Goal: Find specific page/section: Find specific page/section

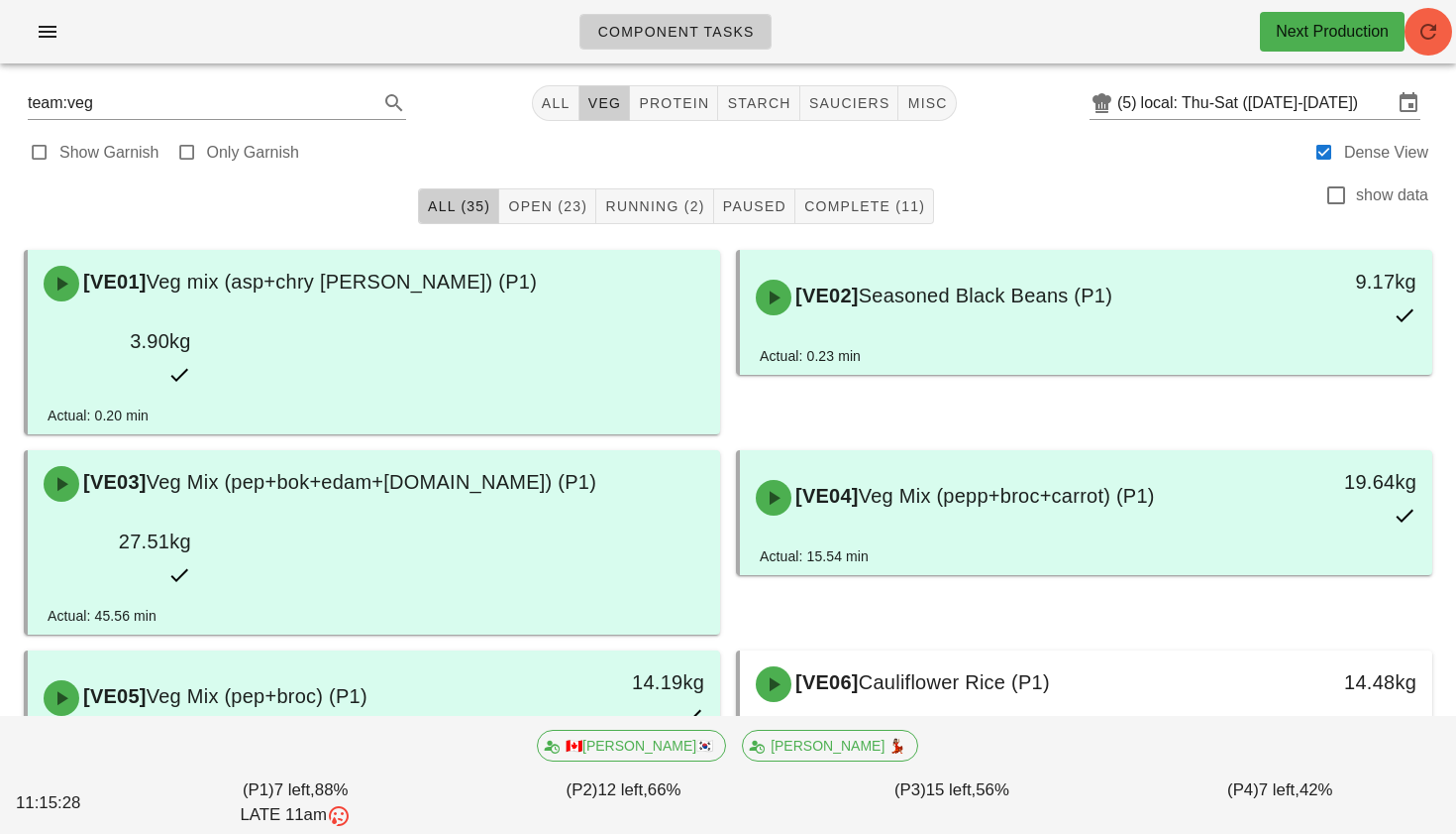
drag, startPoint x: 1455, startPoint y: 27, endPoint x: 1442, endPoint y: 27, distance: 13.0
click at [1454, 27] on div "Component Tasks Next Production" at bounding box center [728, 32] width 1456 height 64
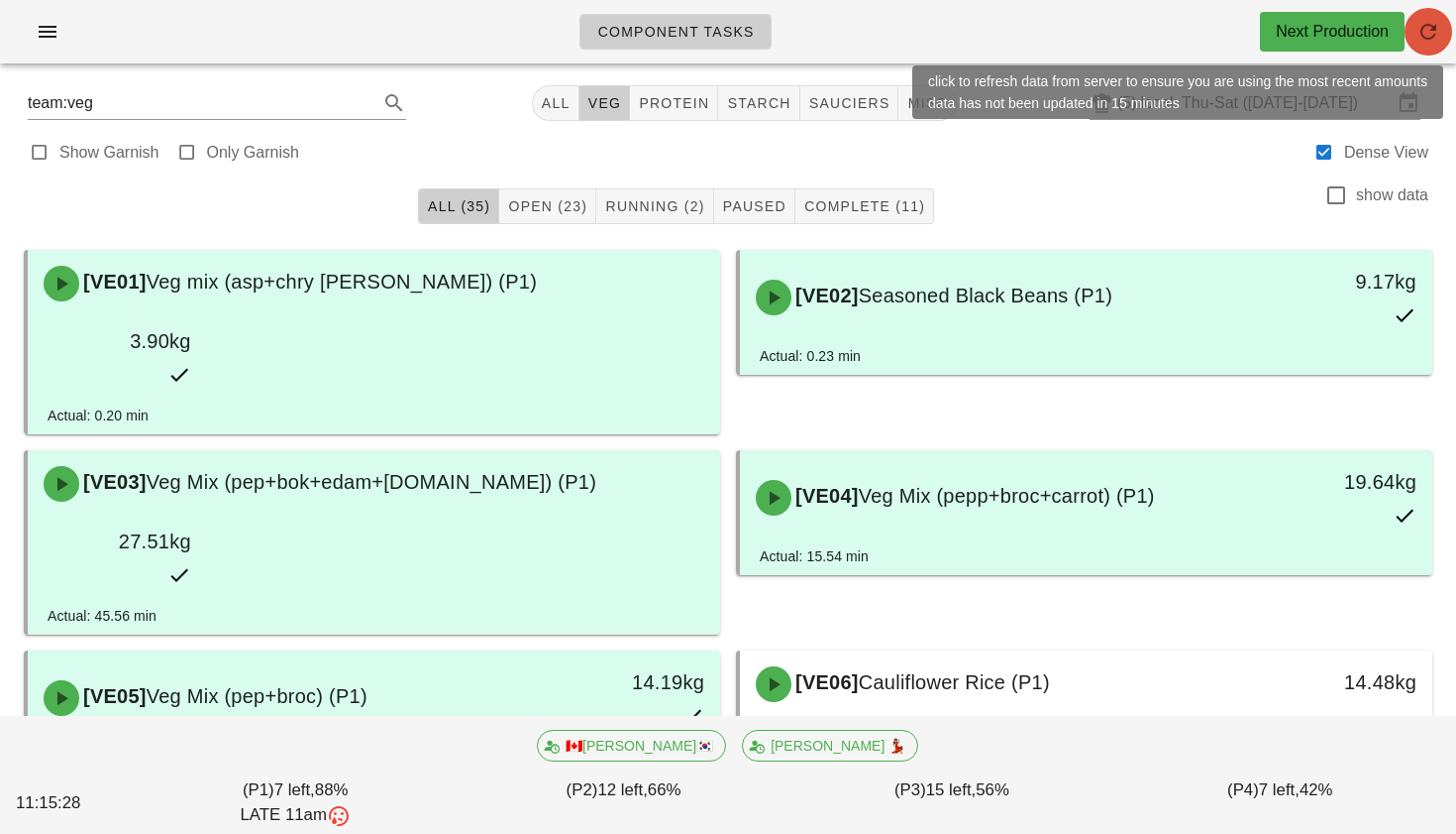
click at [1414, 27] on span "button" at bounding box center [1428, 32] width 48 height 24
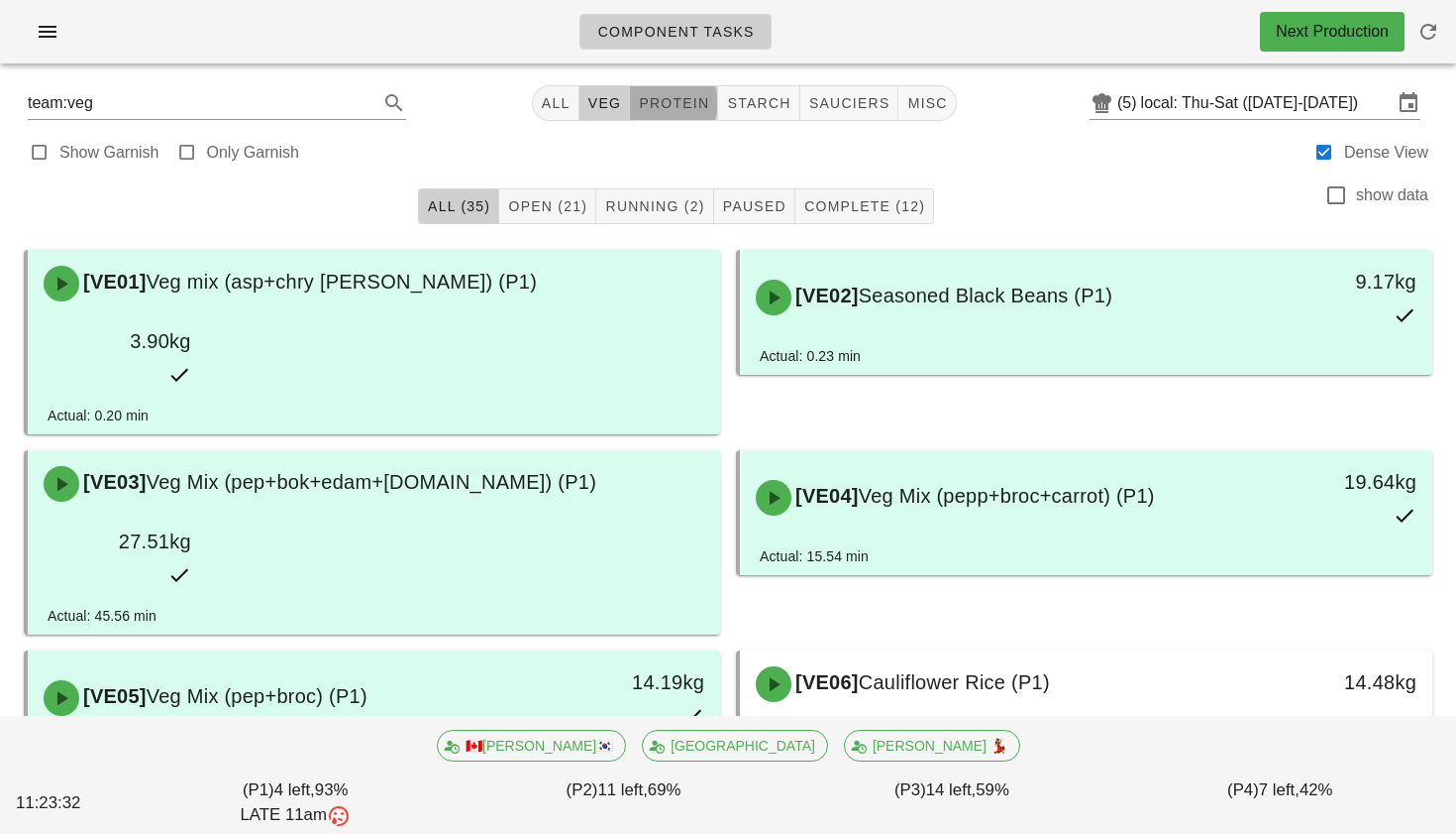
click at [660, 104] on span "protein" at bounding box center [674, 103] width 72 height 16
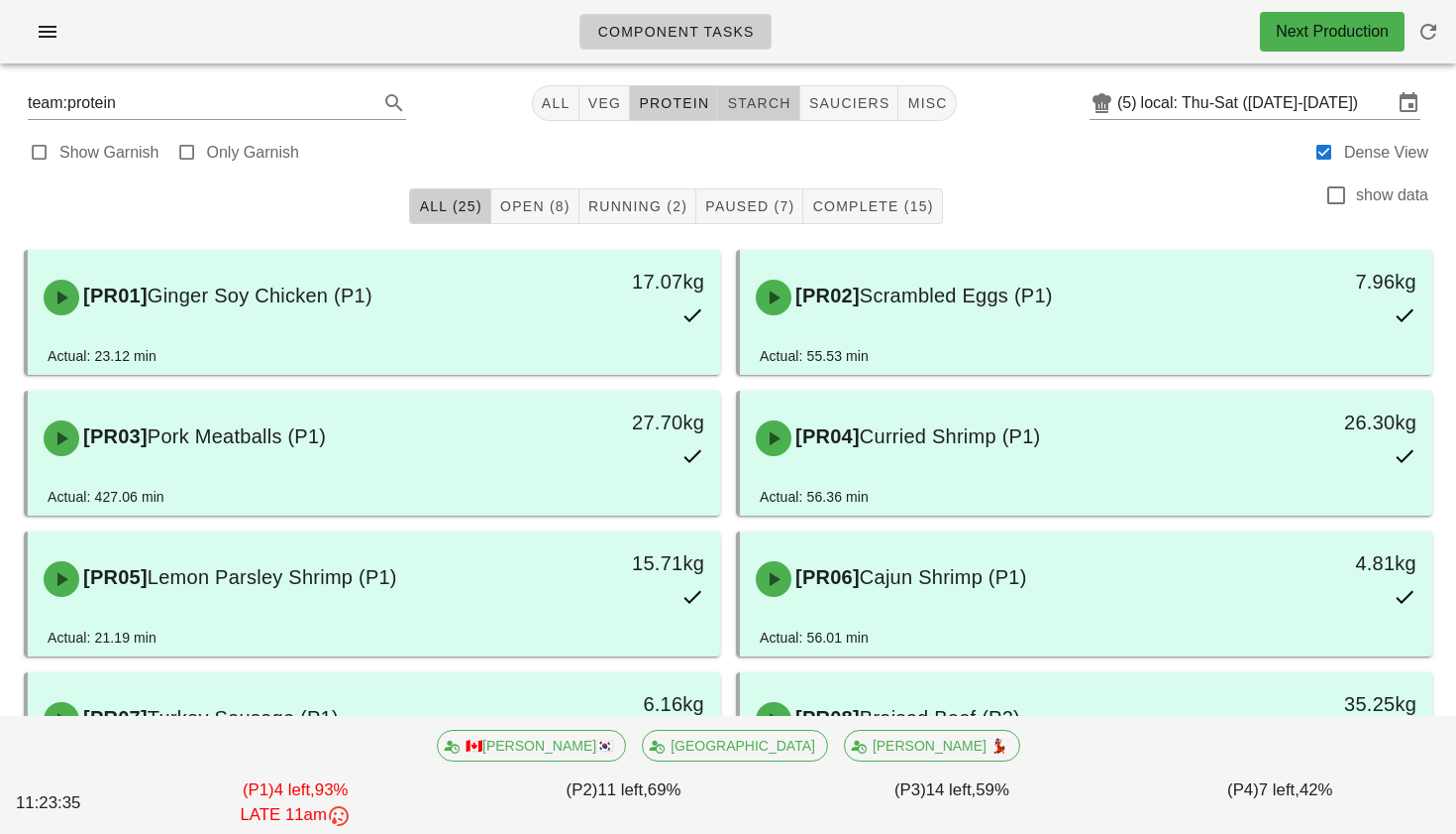
click at [762, 110] on span "starch" at bounding box center [758, 103] width 65 height 16
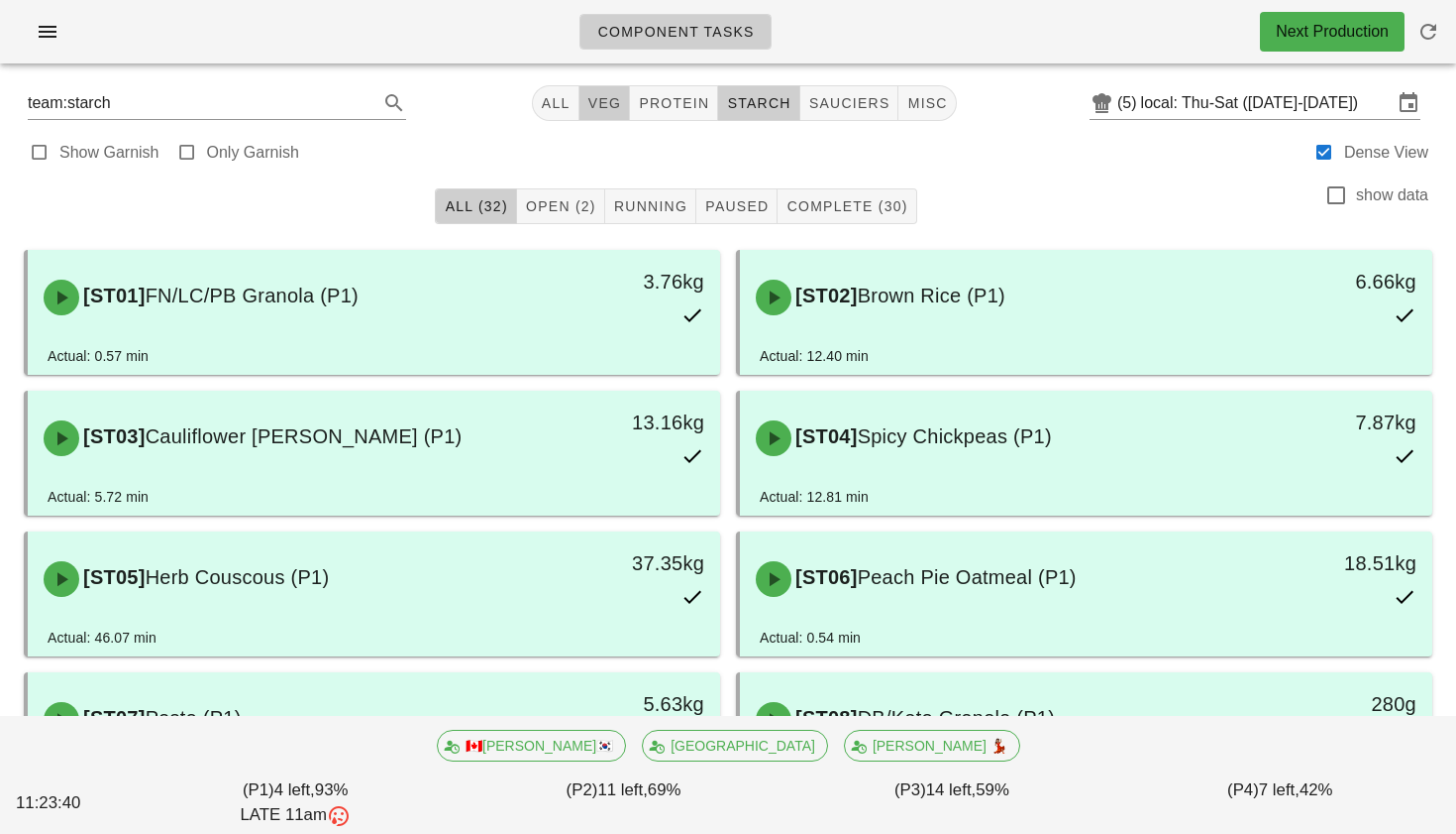
click at [601, 97] on span "veg" at bounding box center [605, 103] width 35 height 16
type input "team:veg"
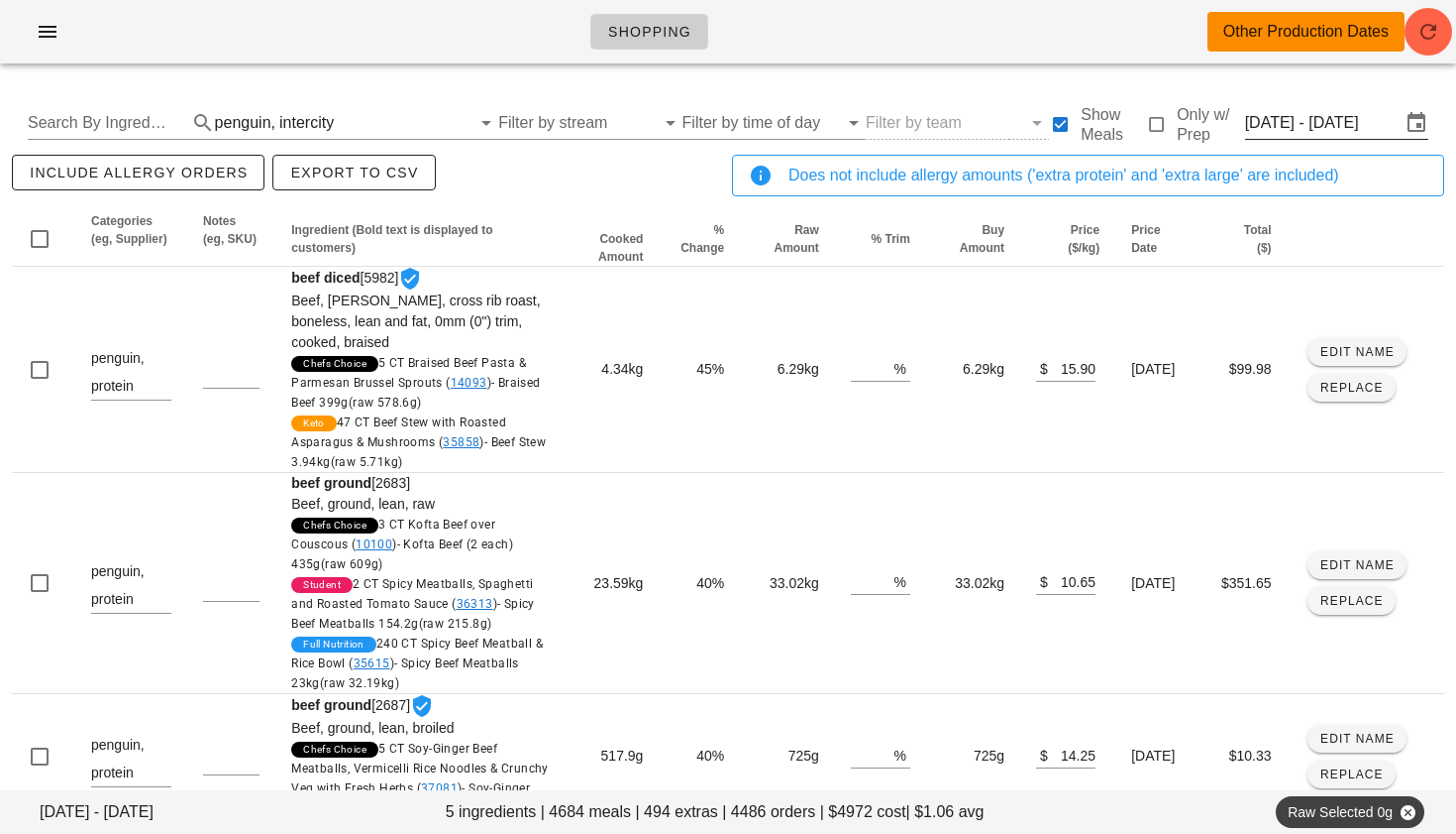
click at [1290, 124] on input "Mon Oct 20 - Wed Oct 22" at bounding box center [1323, 123] width 155 height 32
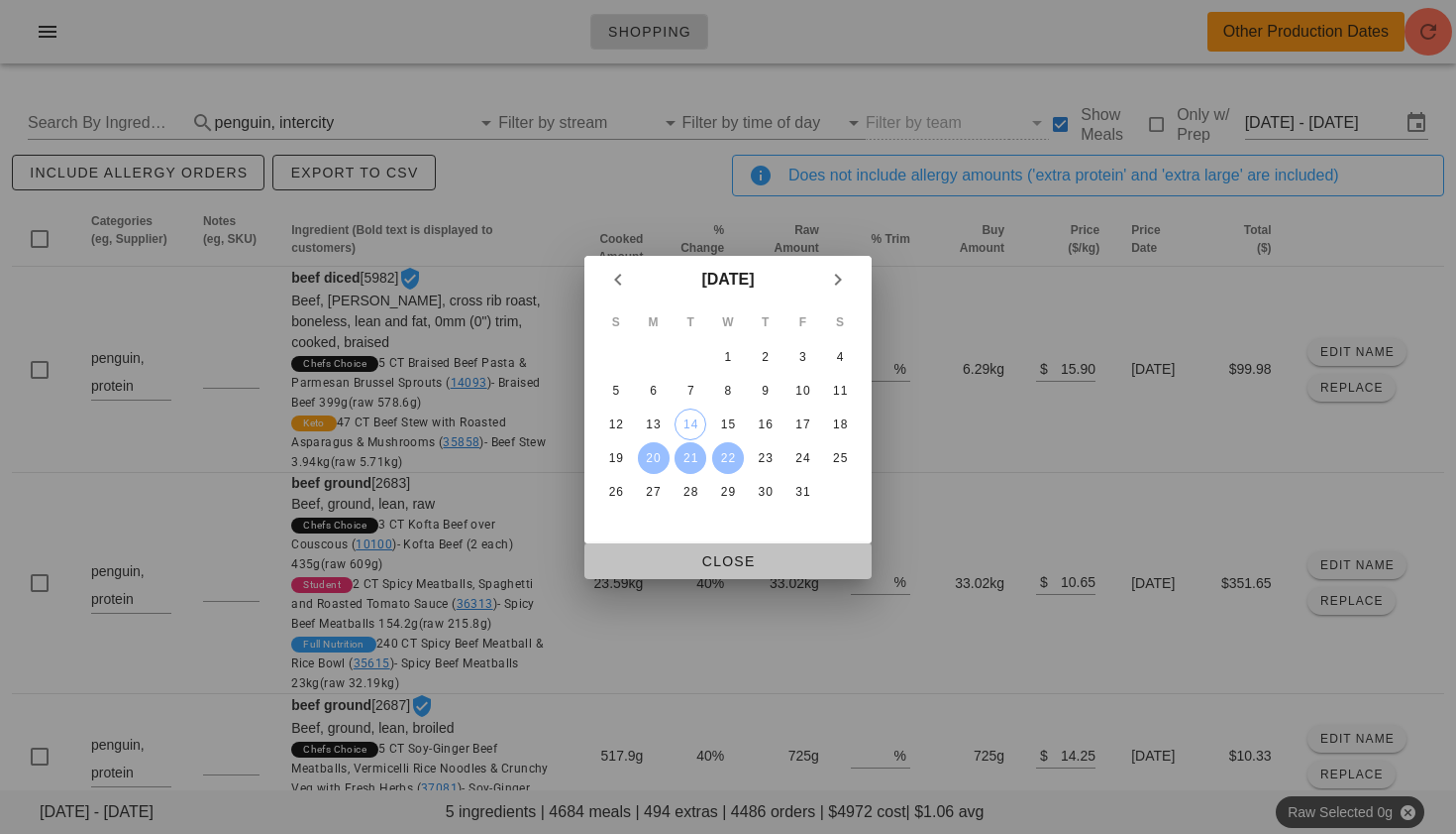
click at [744, 566] on span "Close" at bounding box center [728, 561] width 256 height 16
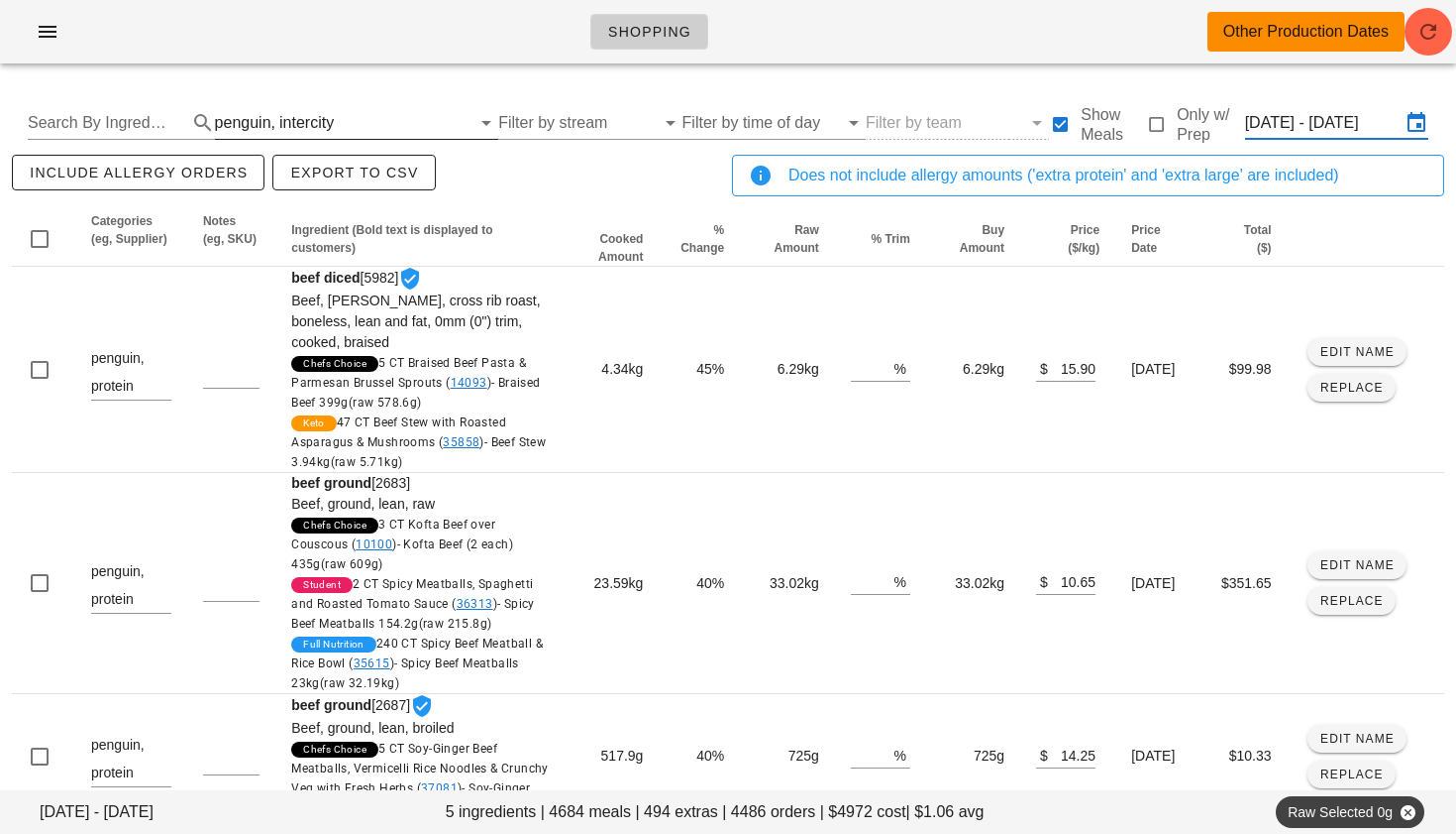
click at [242, 119] on div "penguin," at bounding box center [245, 123] width 61 height 18
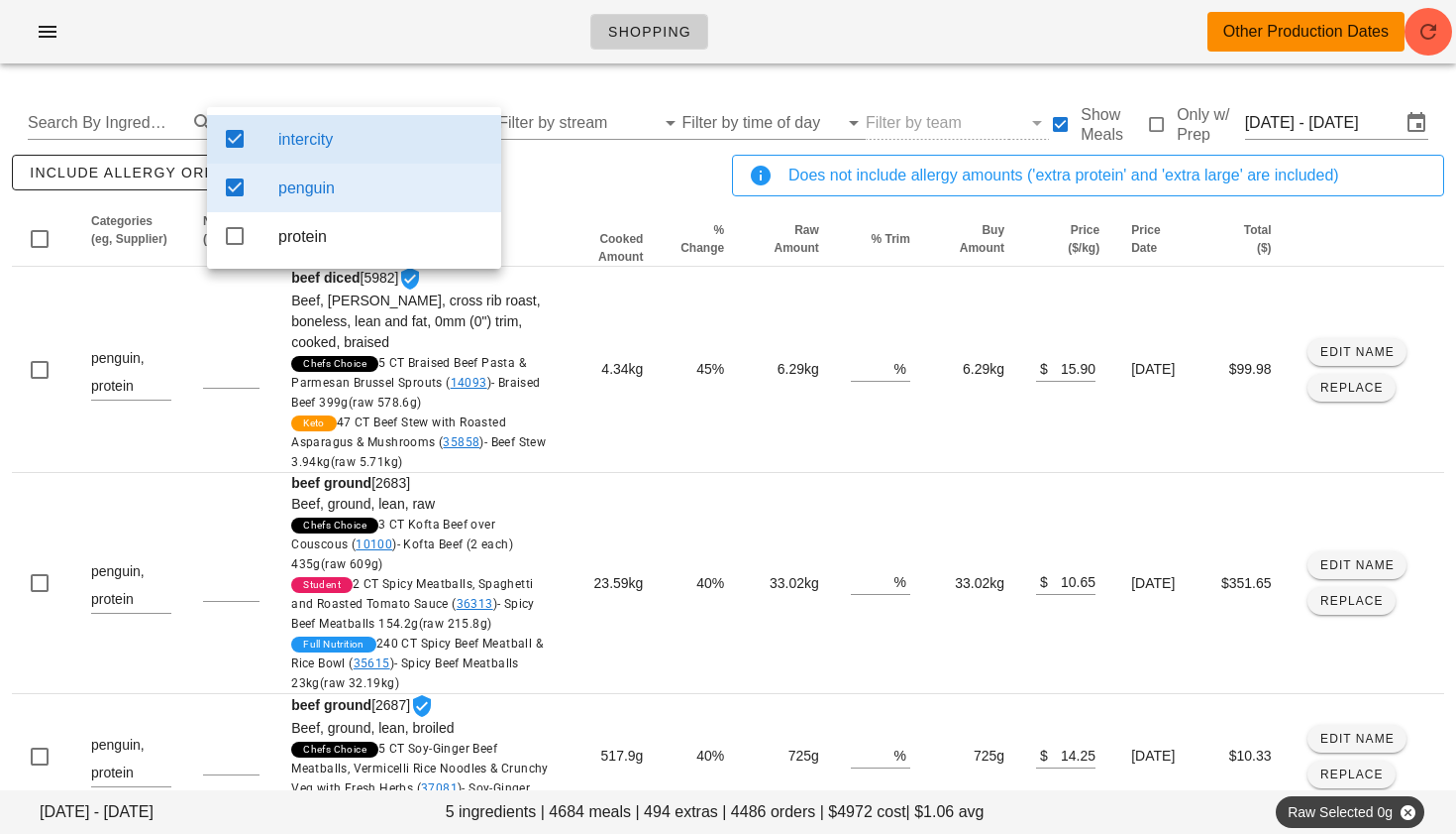
click at [238, 141] on icon at bounding box center [235, 139] width 24 height 24
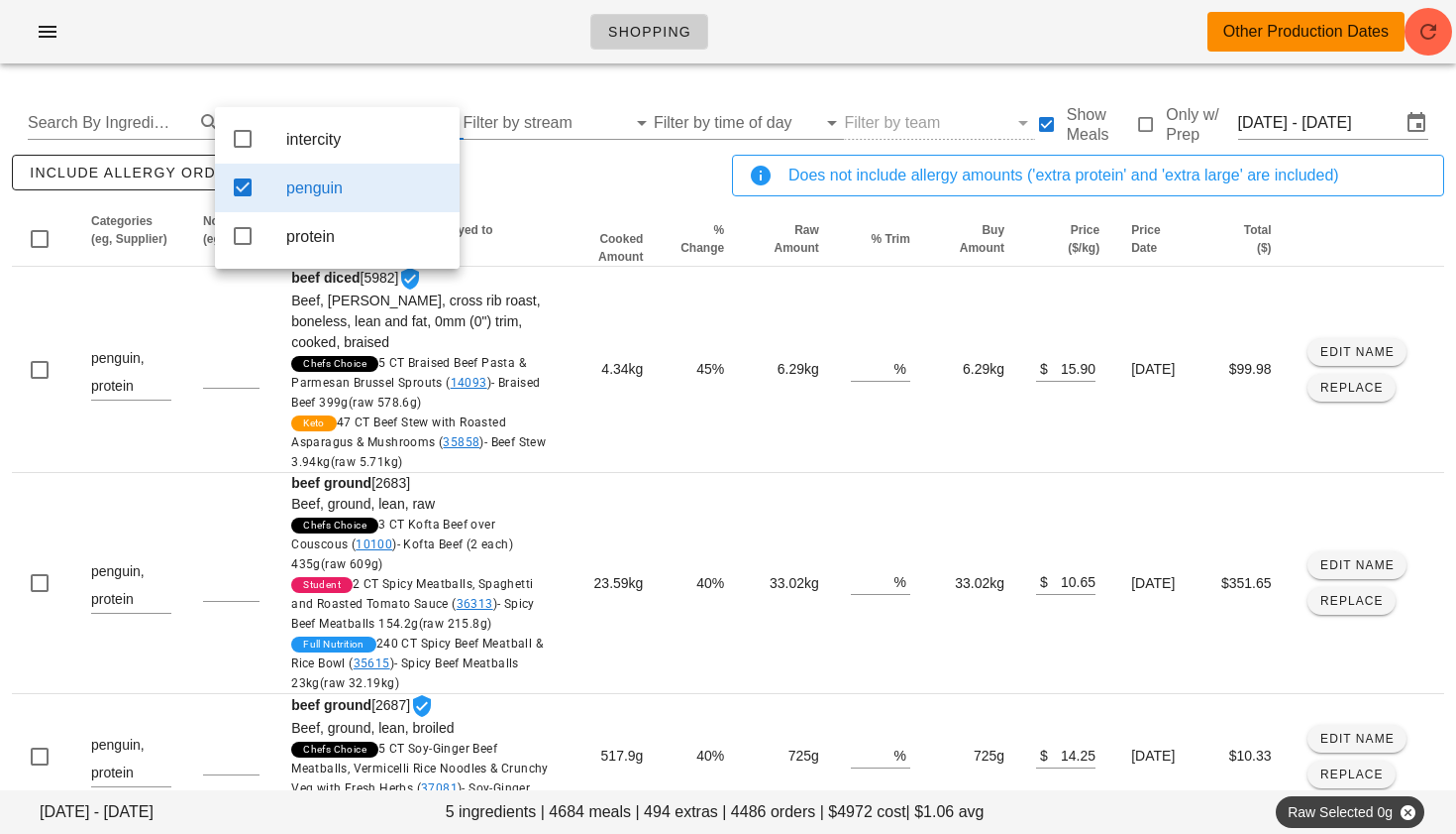
click at [243, 185] on icon at bounding box center [243, 187] width 24 height 24
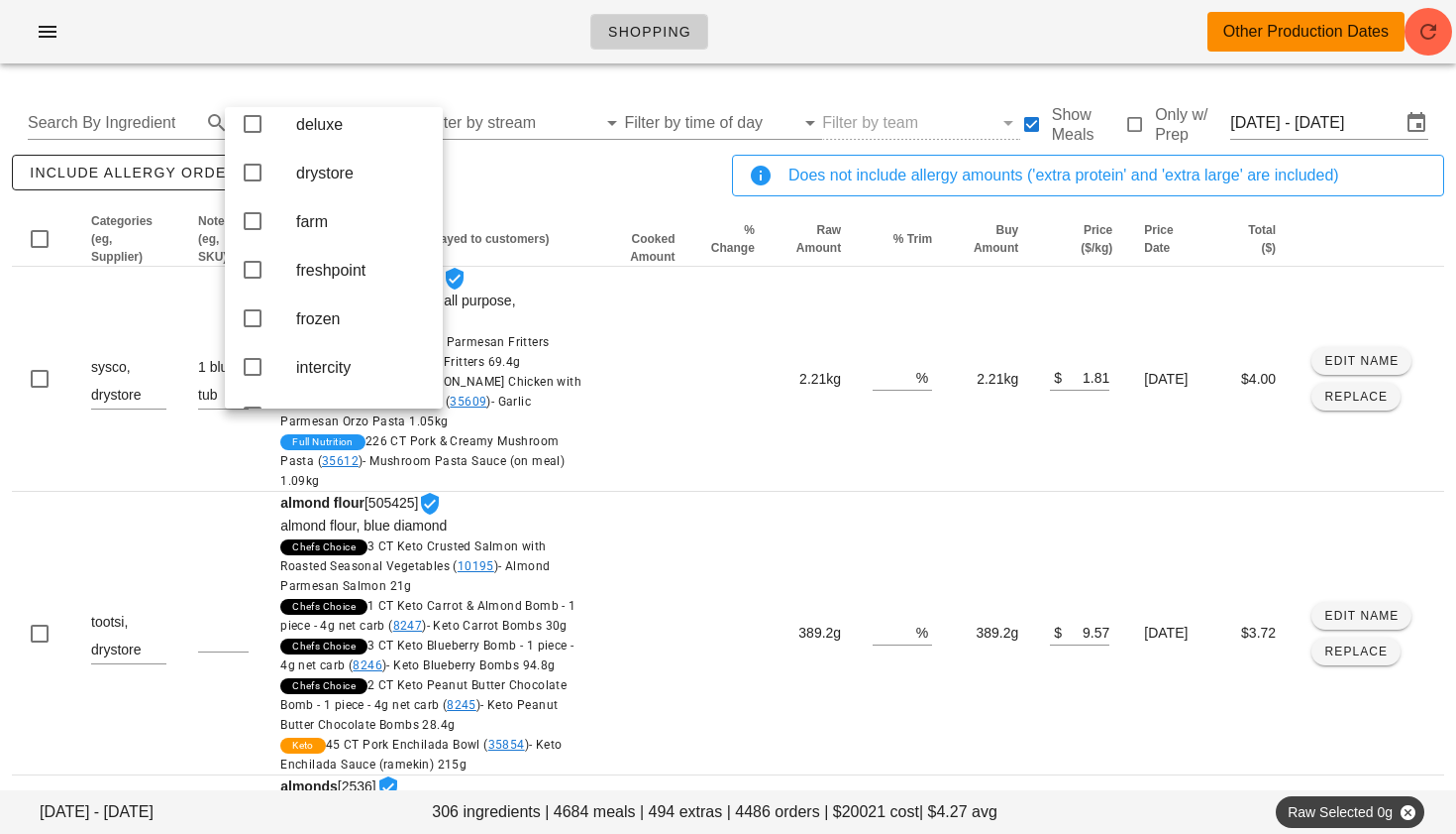
scroll to position [211, 0]
click at [255, 279] on icon at bounding box center [253, 268] width 24 height 24
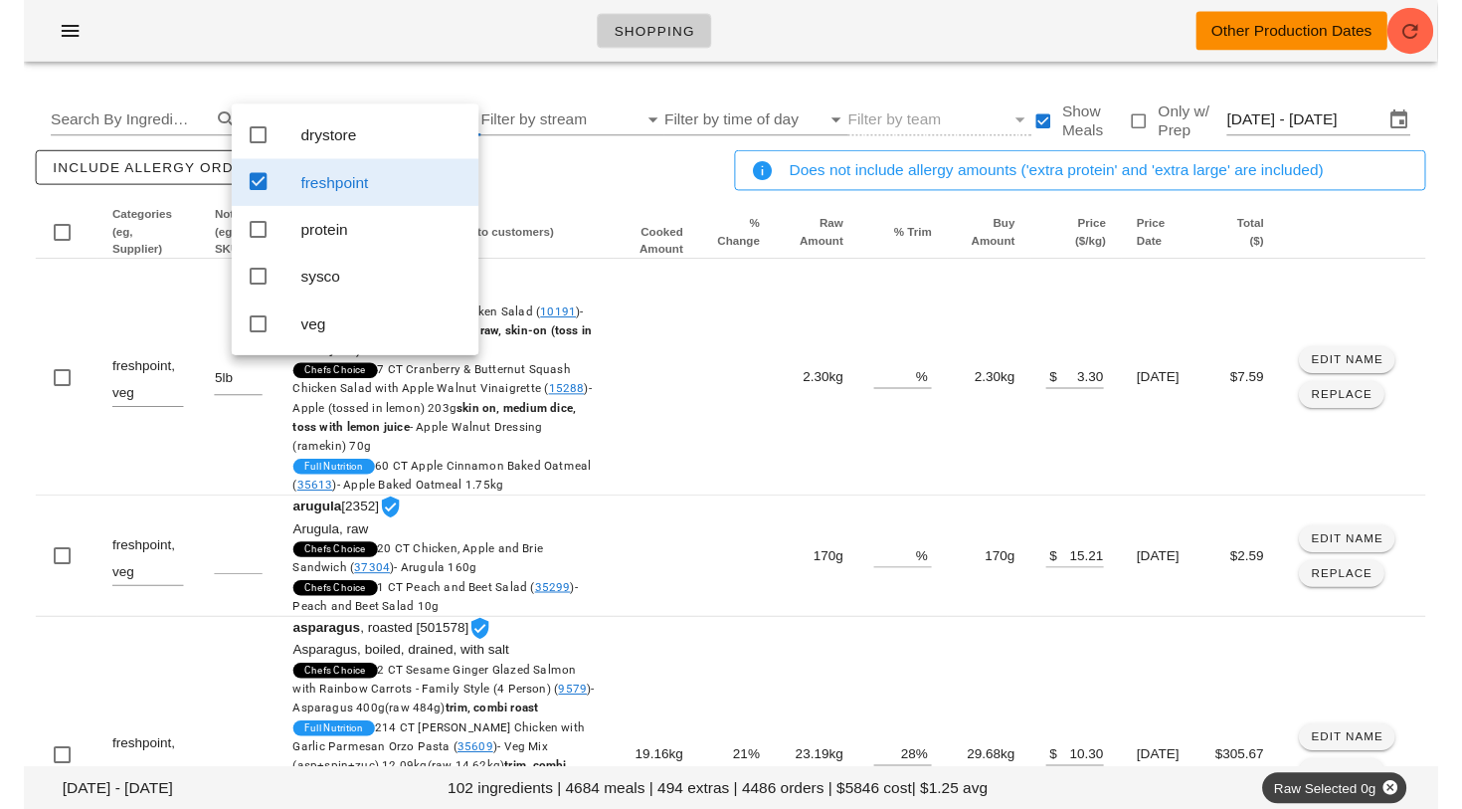
scroll to position [0, 0]
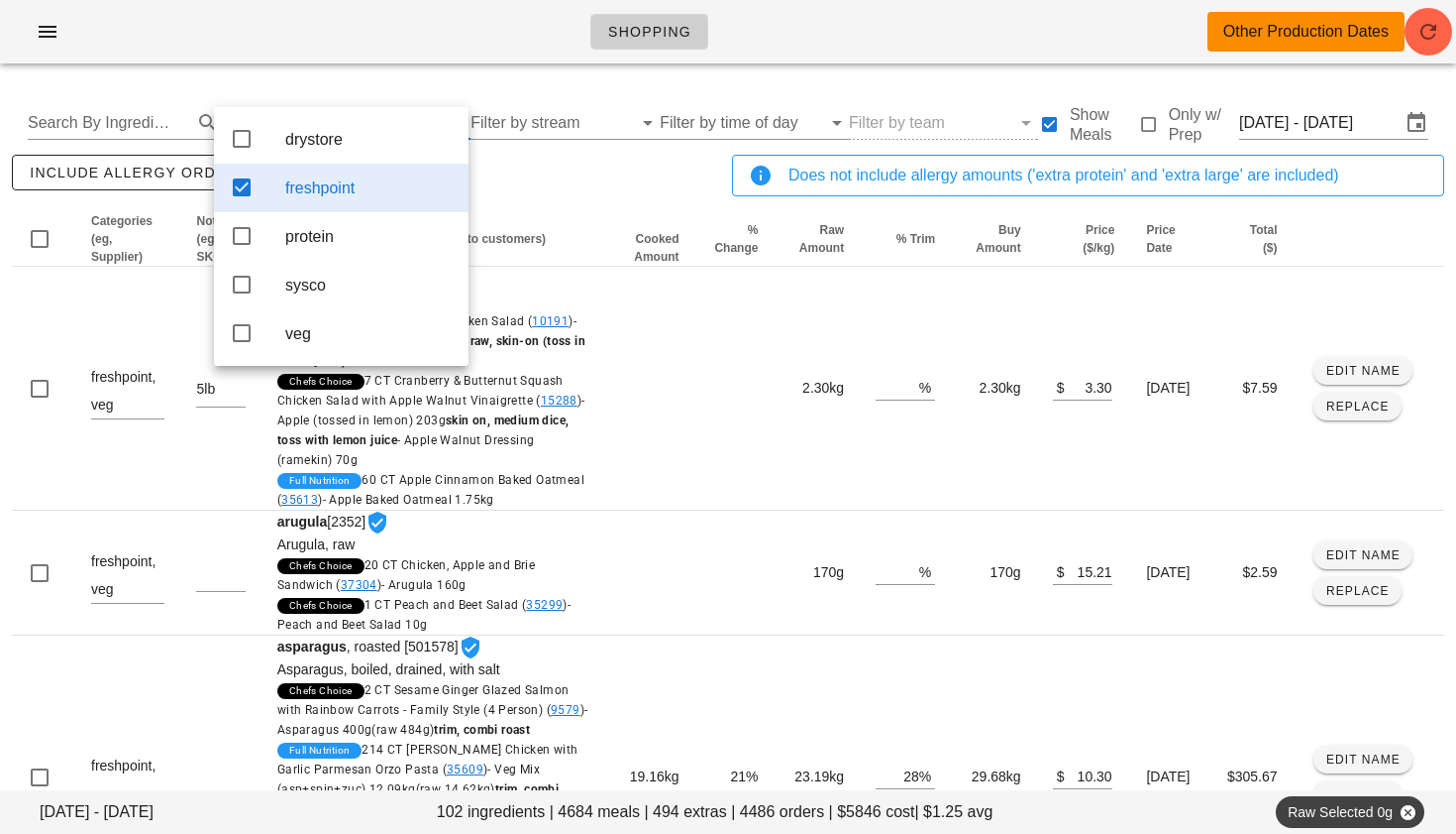
click at [514, 173] on div "include allergy orders Export to CSV" at bounding box center [367, 183] width 720 height 66
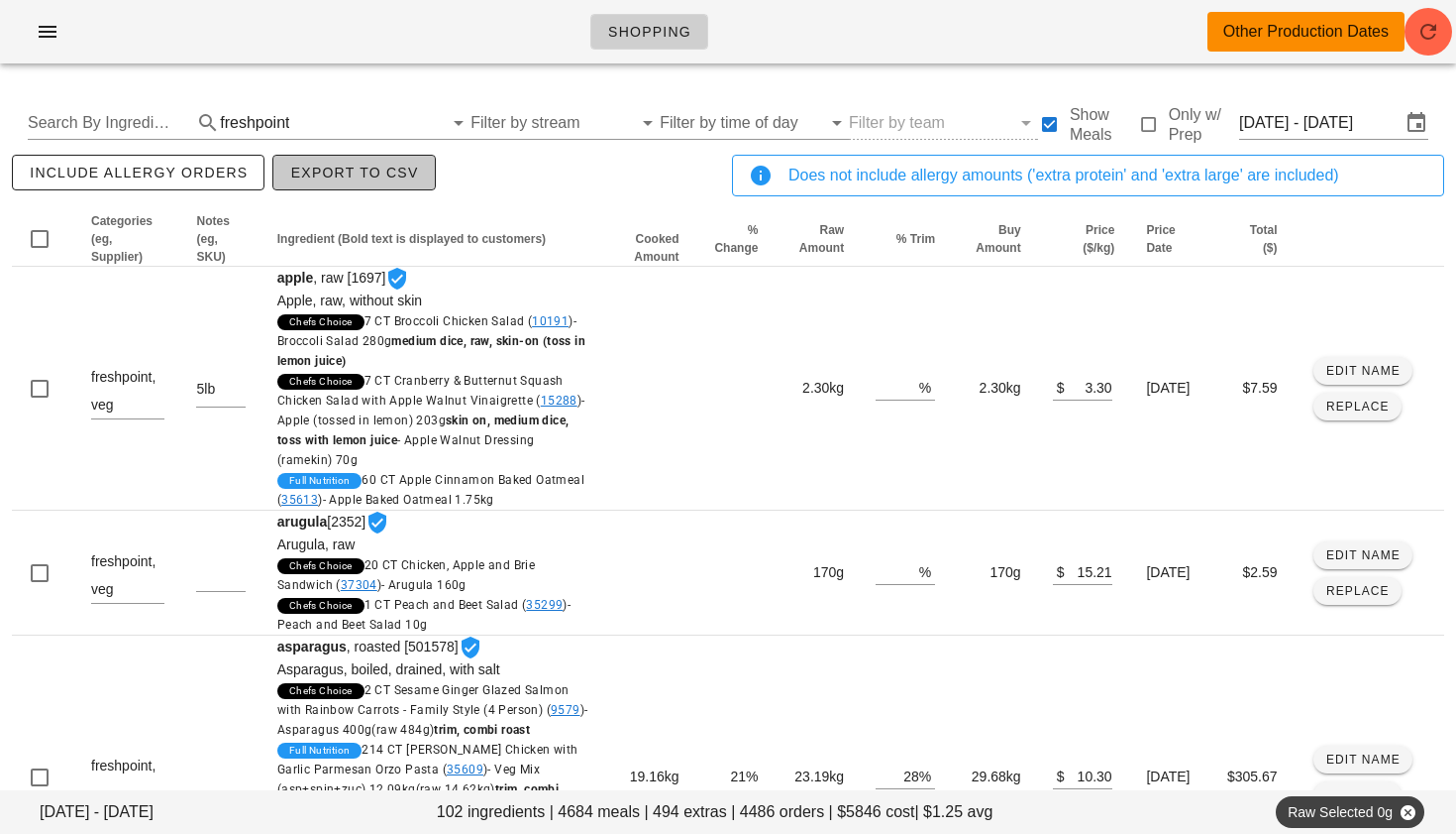
click at [362, 176] on span "Export to CSV" at bounding box center [353, 172] width 128 height 16
